Goal: Task Accomplishment & Management: Complete application form

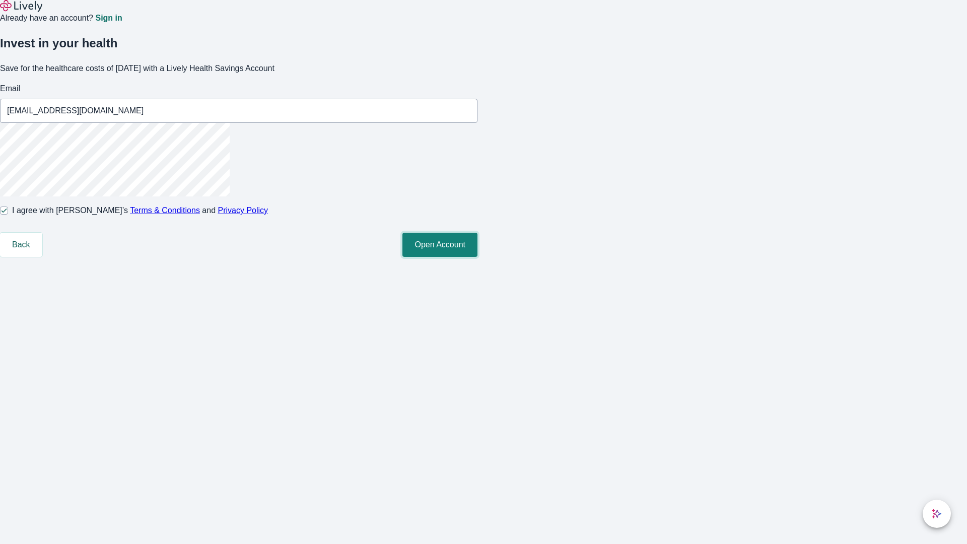
click at [477, 257] on button "Open Account" at bounding box center [439, 245] width 75 height 24
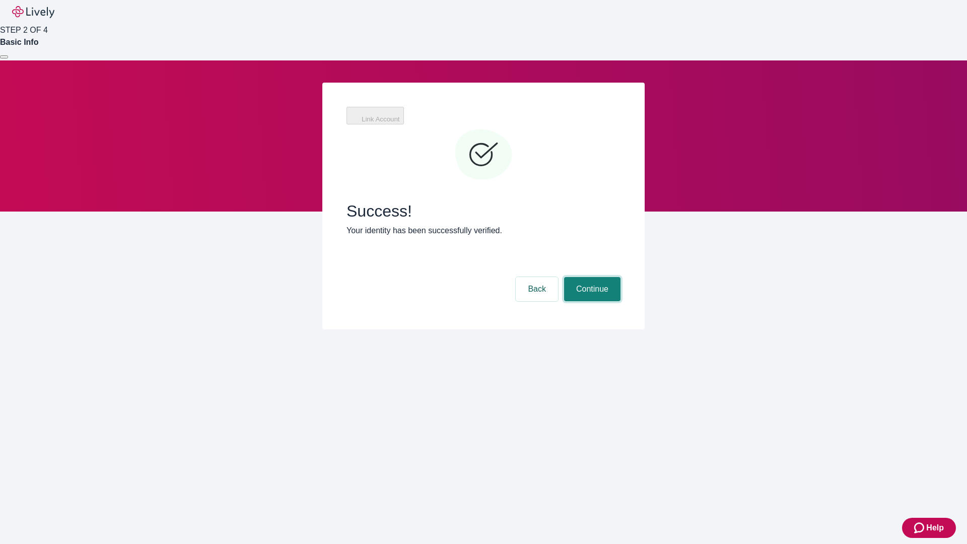
click at [591, 277] on button "Continue" at bounding box center [592, 289] width 56 height 24
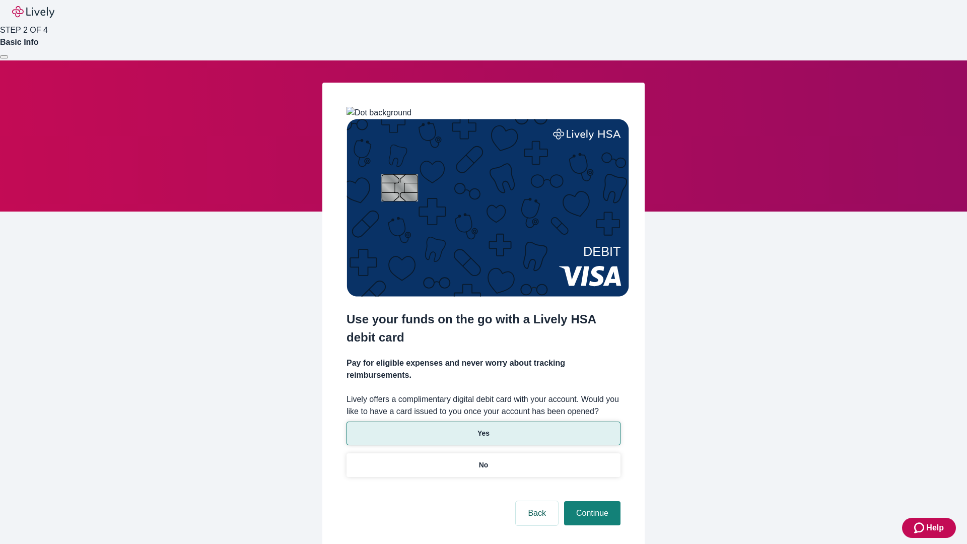
click at [483, 428] on p "Yes" at bounding box center [483, 433] width 12 height 11
click at [591, 501] on button "Continue" at bounding box center [592, 513] width 56 height 24
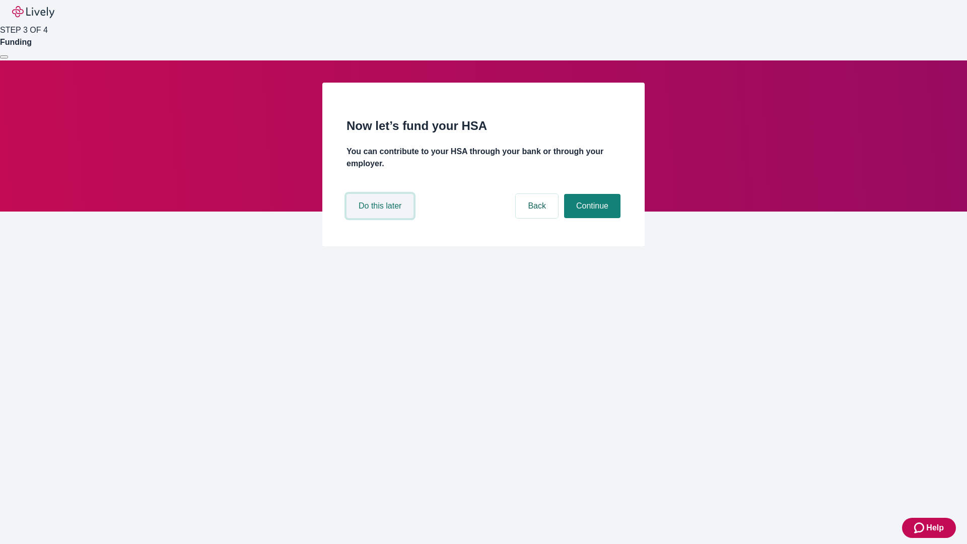
click at [381, 218] on button "Do this later" at bounding box center [379, 206] width 67 height 24
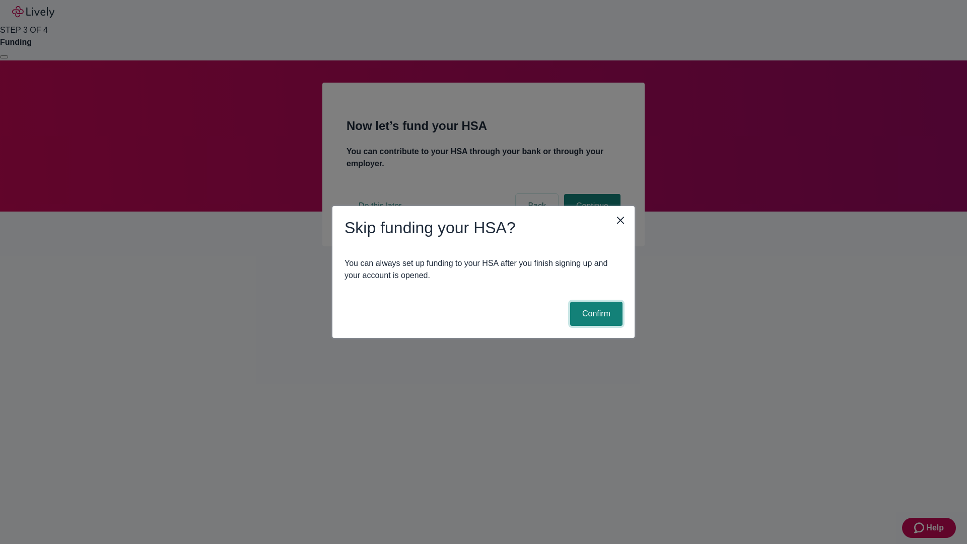
click at [595, 314] on button "Confirm" at bounding box center [596, 314] width 52 height 24
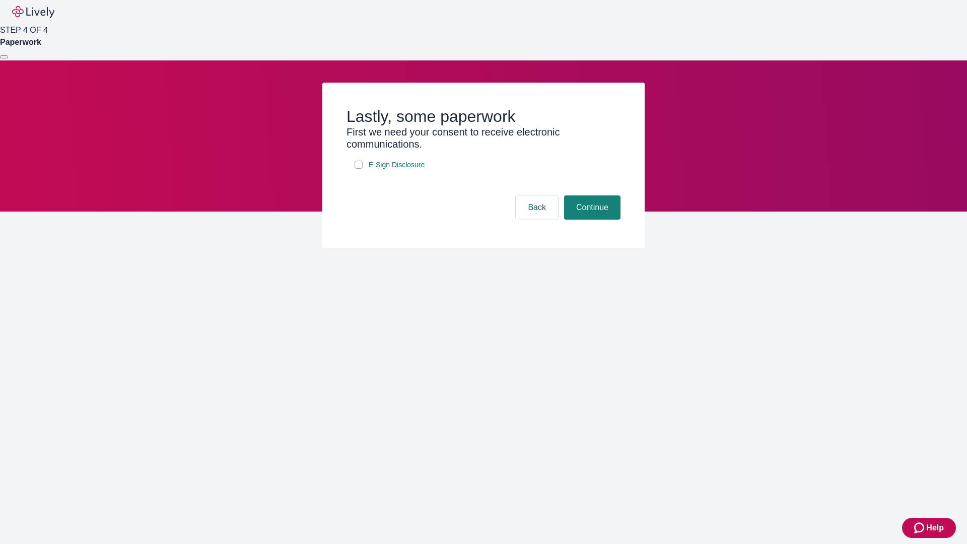
click at [358, 169] on input "E-Sign Disclosure" at bounding box center [358, 165] width 8 height 8
checkbox input "true"
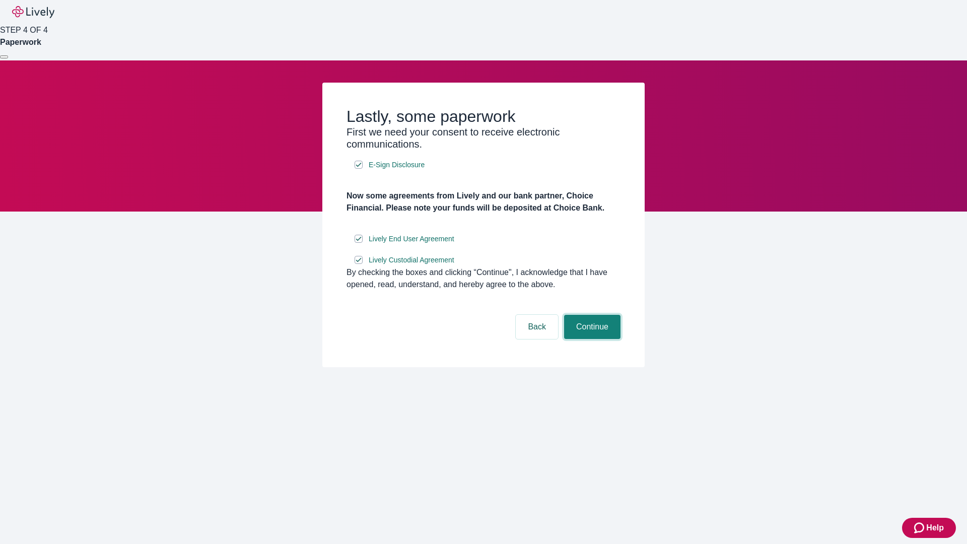
click at [591, 339] on button "Continue" at bounding box center [592, 327] width 56 height 24
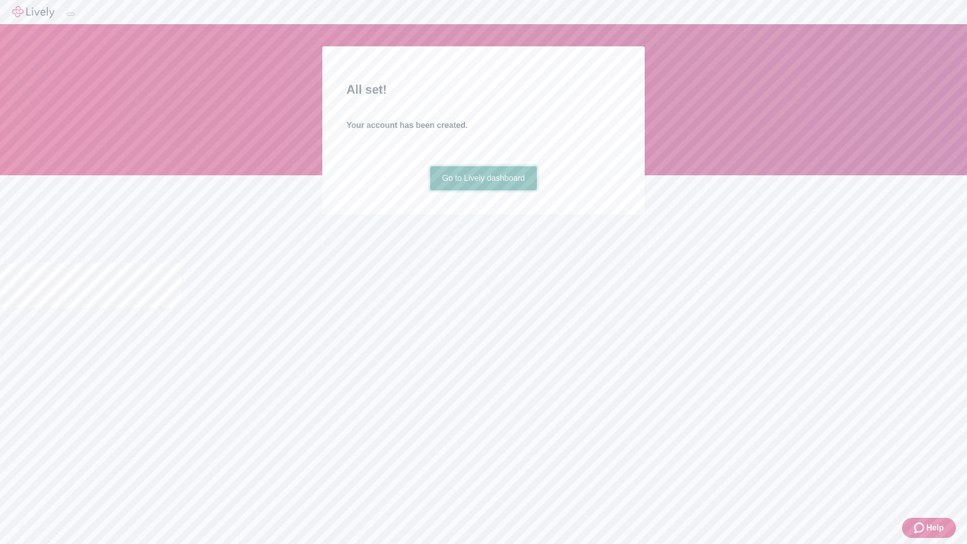
click at [483, 190] on link "Go to Lively dashboard" at bounding box center [483, 178] width 107 height 24
